Goal: Information Seeking & Learning: Learn about a topic

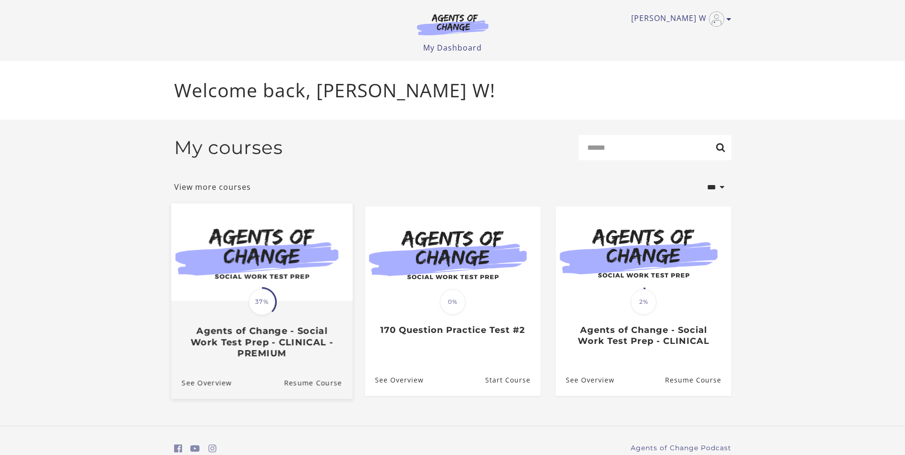
click at [259, 296] on span "37%" at bounding box center [261, 302] width 27 height 27
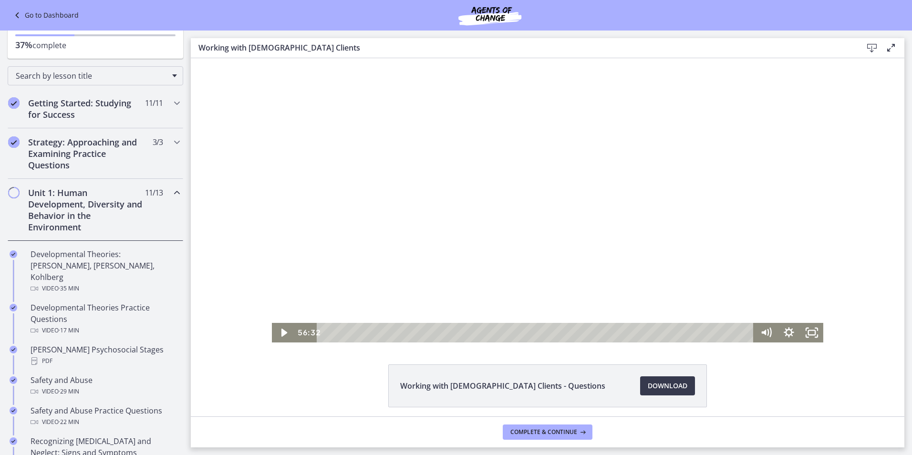
scroll to position [143, 0]
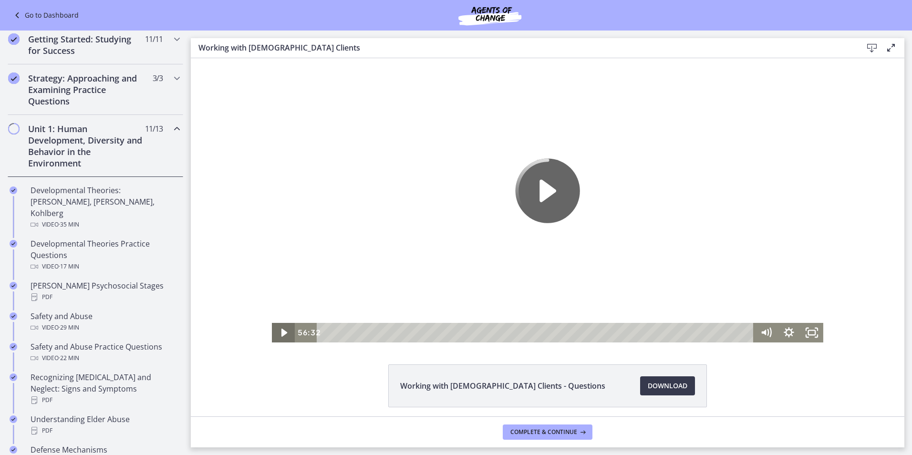
click at [281, 331] on icon "Play Video" at bounding box center [284, 333] width 6 height 8
click at [281, 332] on icon "Play Video" at bounding box center [284, 333] width 6 height 8
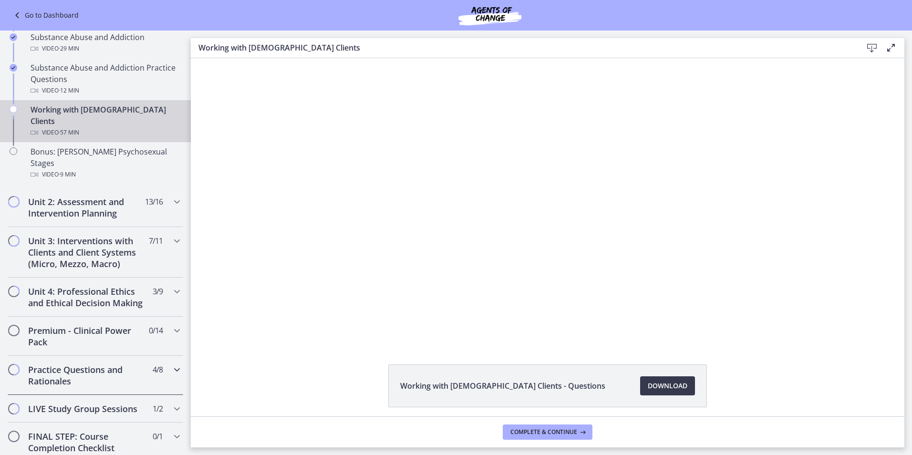
scroll to position [620, 0]
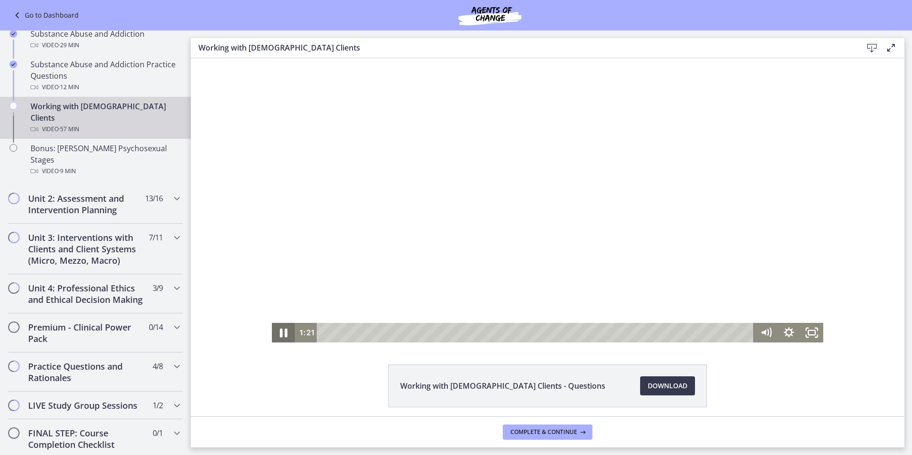
click at [280, 333] on icon "Pause" at bounding box center [283, 332] width 28 height 23
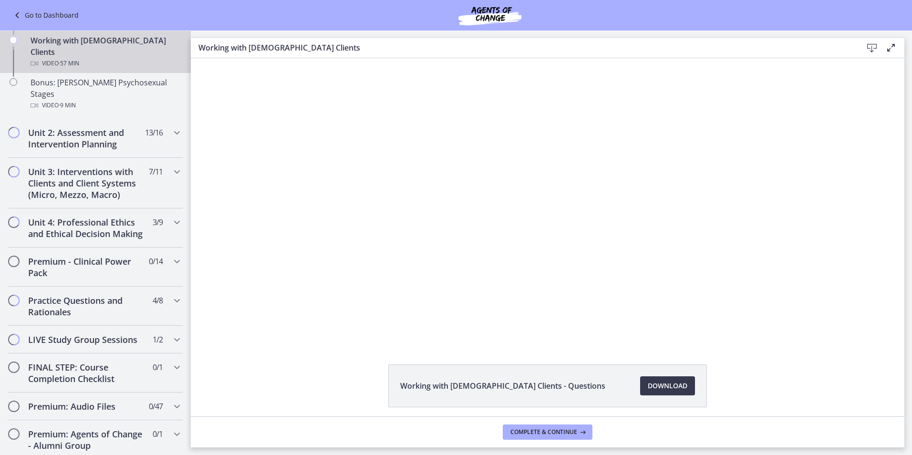
scroll to position [676, 0]
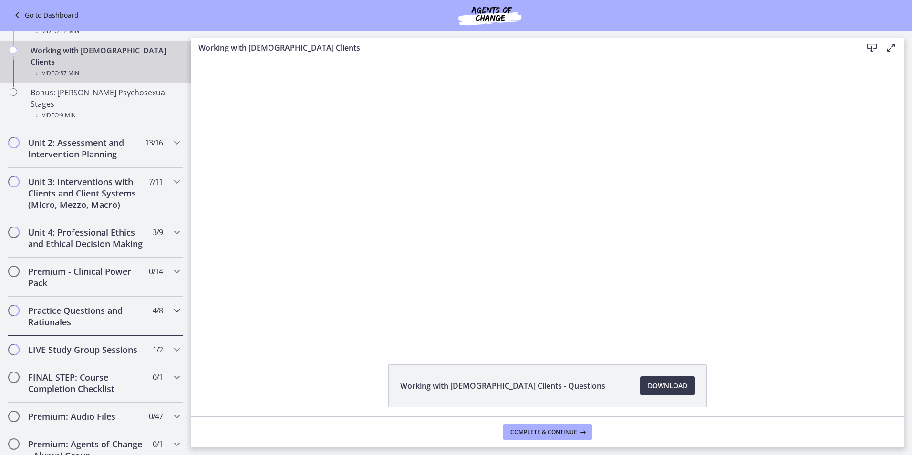
click at [158, 299] on div "Practice Questions and Rationales 4 / 8 Completed" at bounding box center [95, 316] width 175 height 39
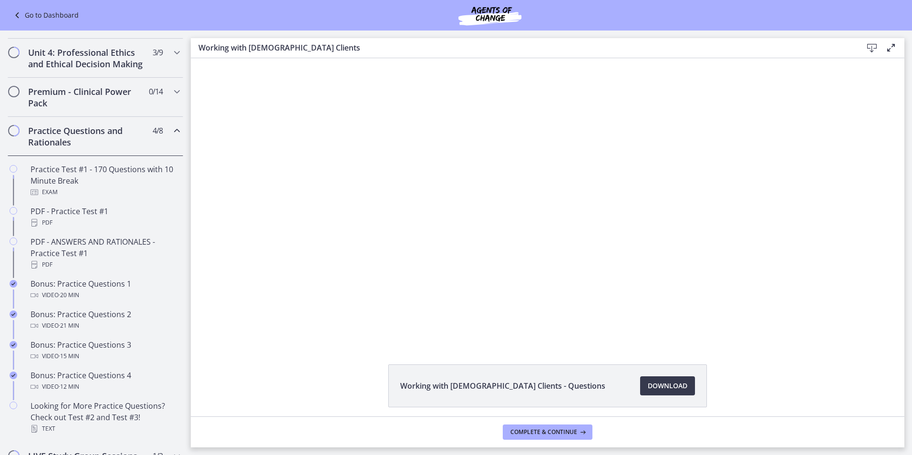
scroll to position [354, 0]
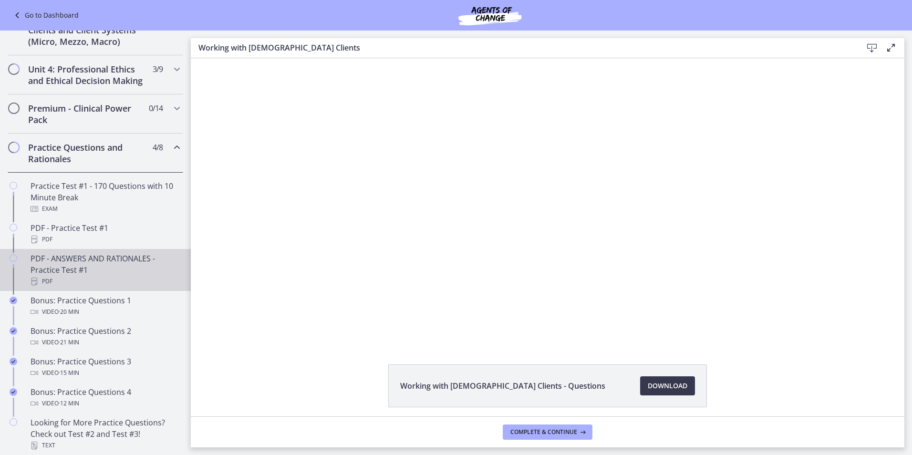
click at [119, 273] on div "PDF - ANSWERS AND RATIONALES - Practice Test #1 PDF" at bounding box center [105, 270] width 149 height 34
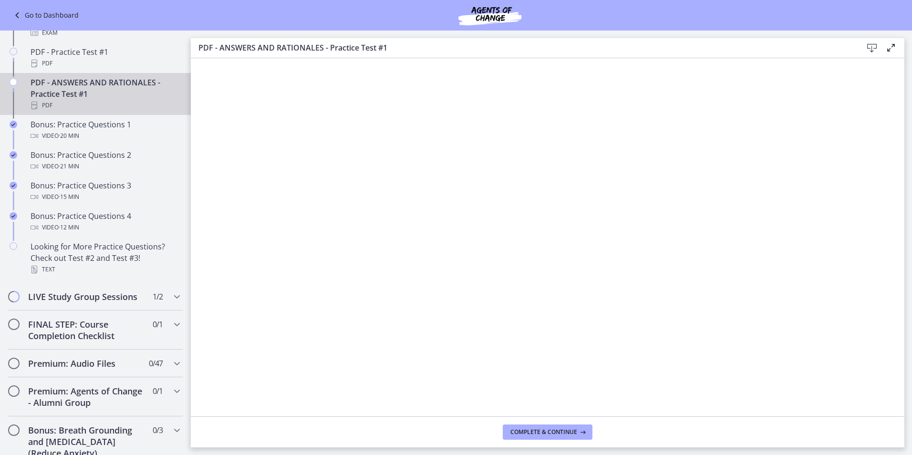
scroll to position [545, 0]
